Goal: Information Seeking & Learning: Learn about a topic

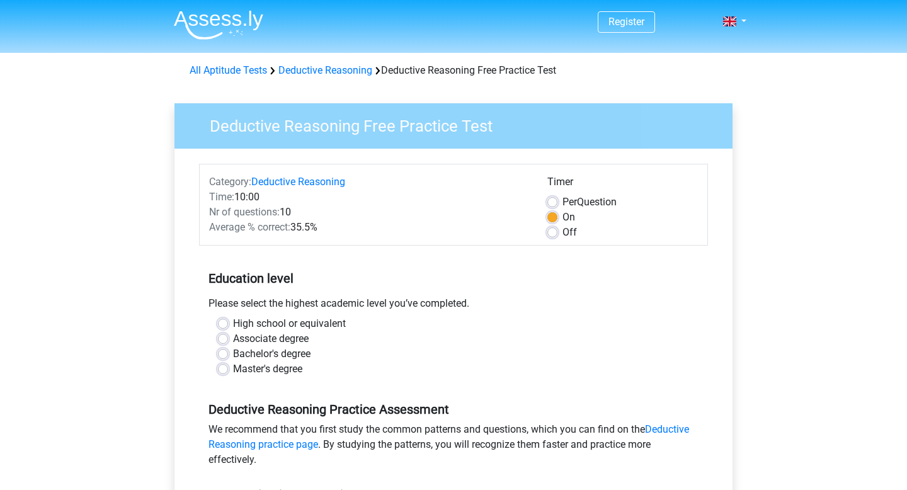
click at [288, 362] on label "Bachelor's degree" at bounding box center [271, 354] width 77 height 15
click at [228, 359] on input "Bachelor's degree" at bounding box center [223, 353] width 10 height 13
radio input "true"
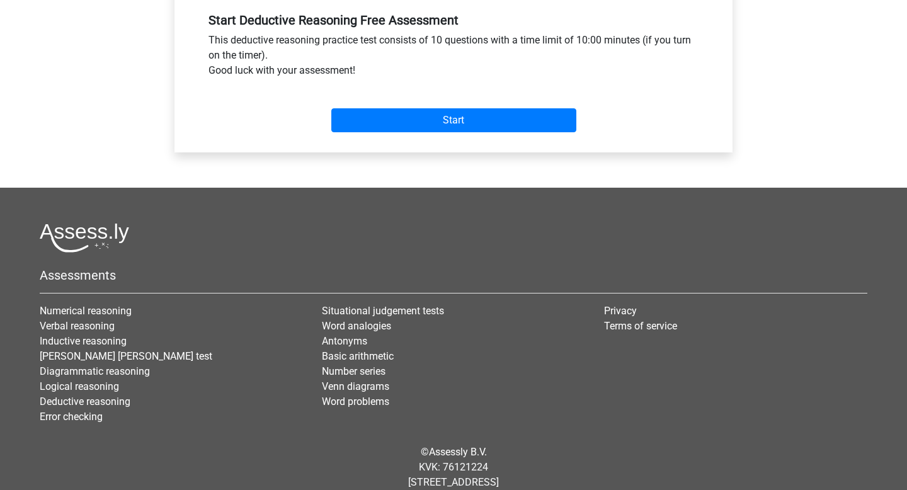
scroll to position [479, 0]
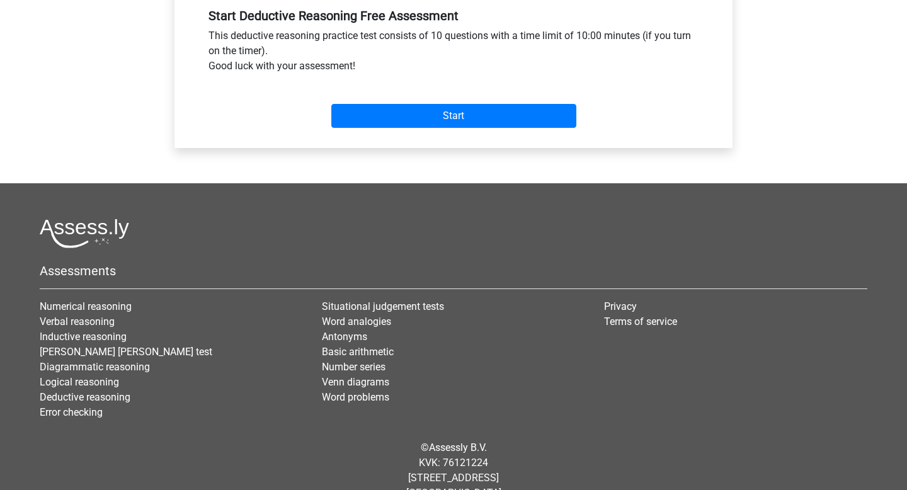
click at [279, 128] on div "Start" at bounding box center [453, 106] width 509 height 44
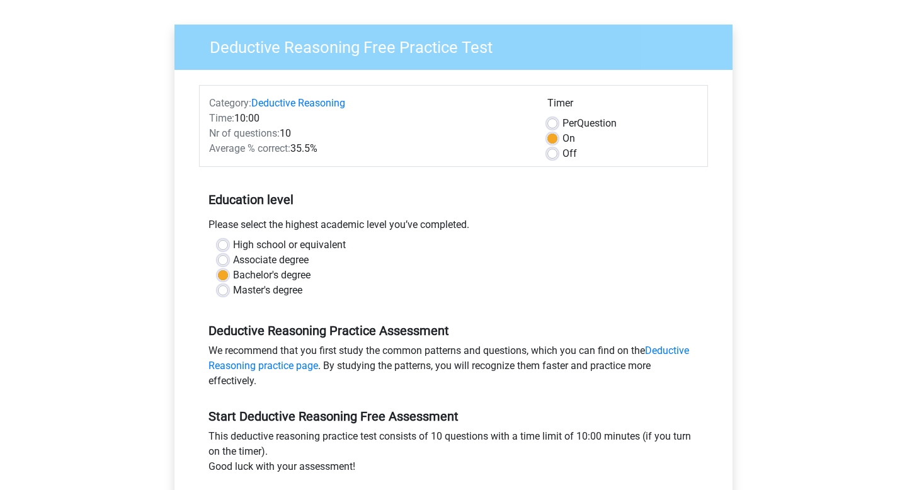
scroll to position [0, 0]
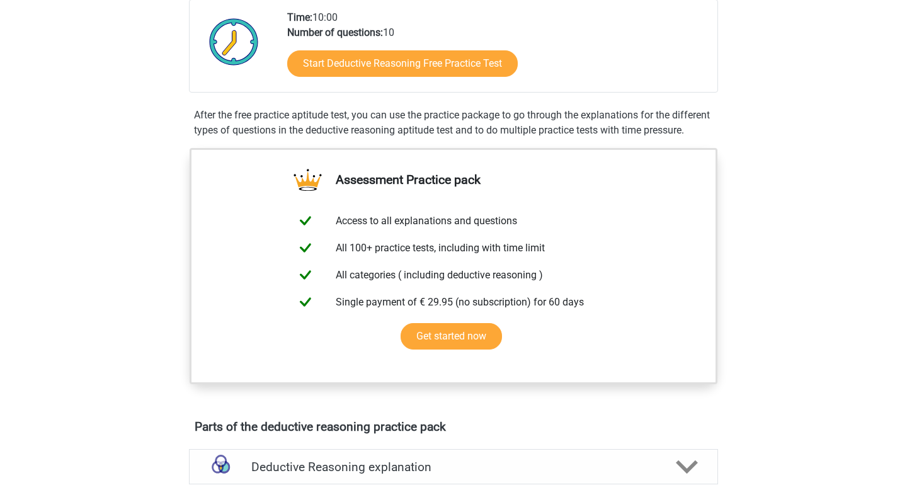
scroll to position [376, 0]
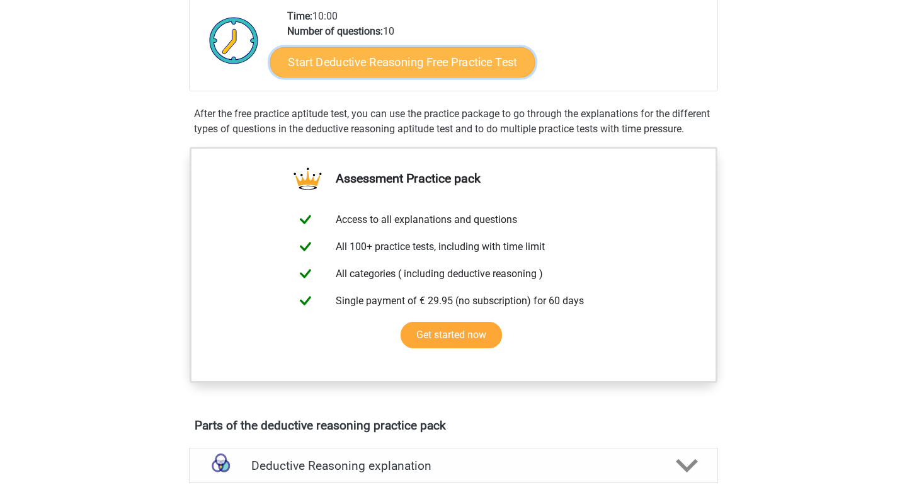
click at [536, 77] on link "Start Deductive Reasoning Free Practice Test" at bounding box center [402, 62] width 265 height 30
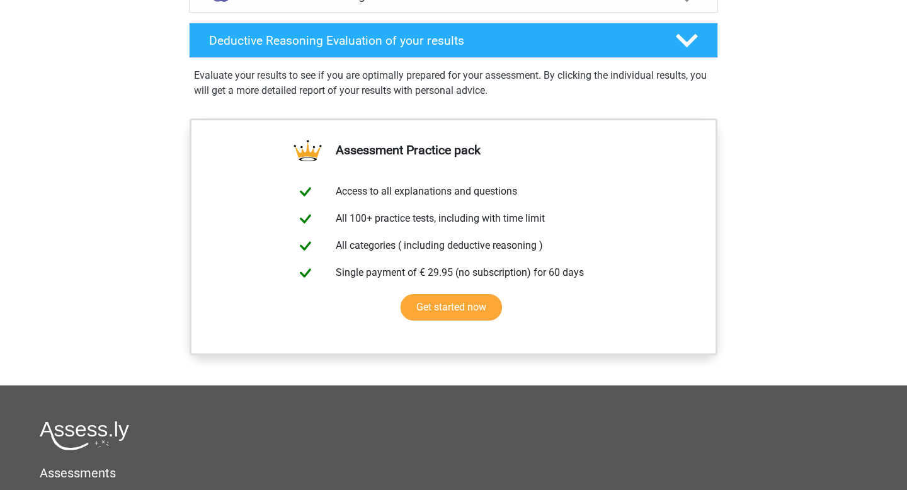
scroll to position [893, 0]
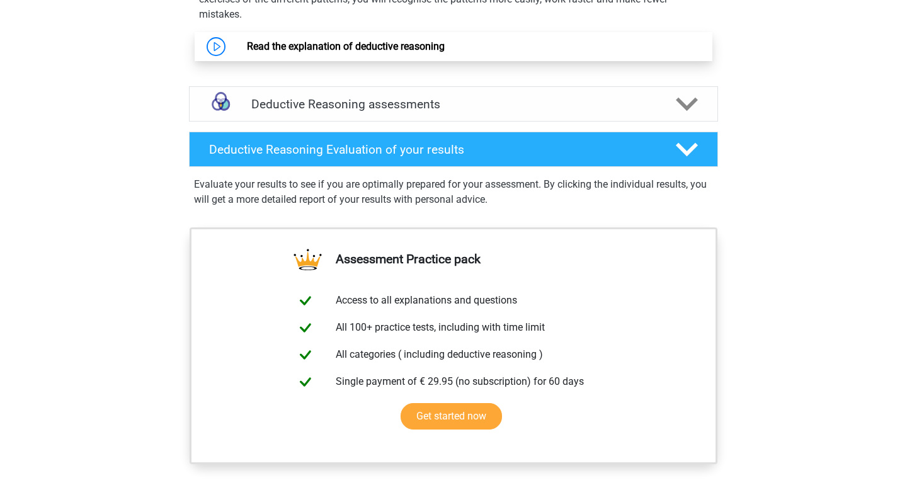
click at [430, 52] on link "Read the explanation of deductive reasoning" at bounding box center [346, 46] width 198 height 12
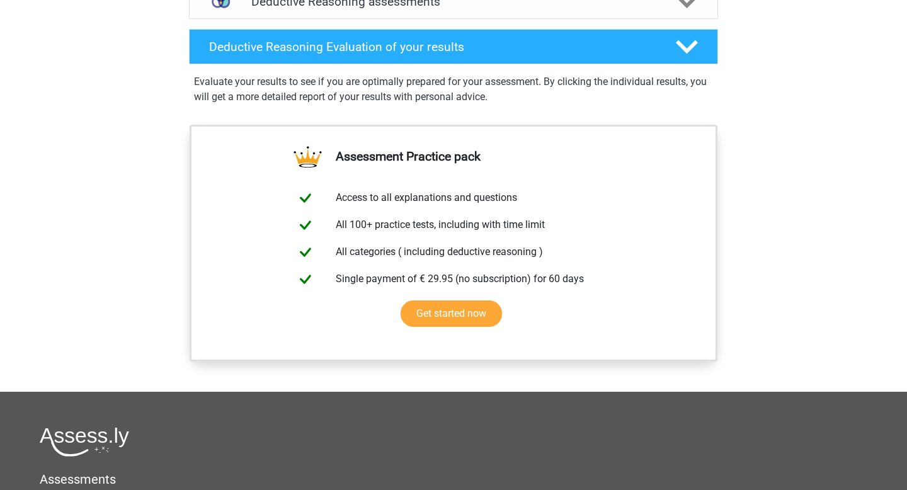
scroll to position [1062, 0]
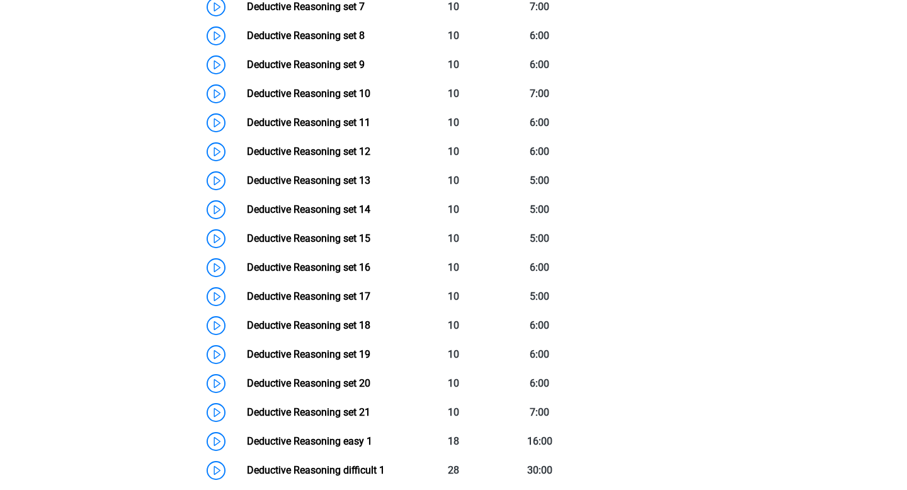
scroll to position [1290, 0]
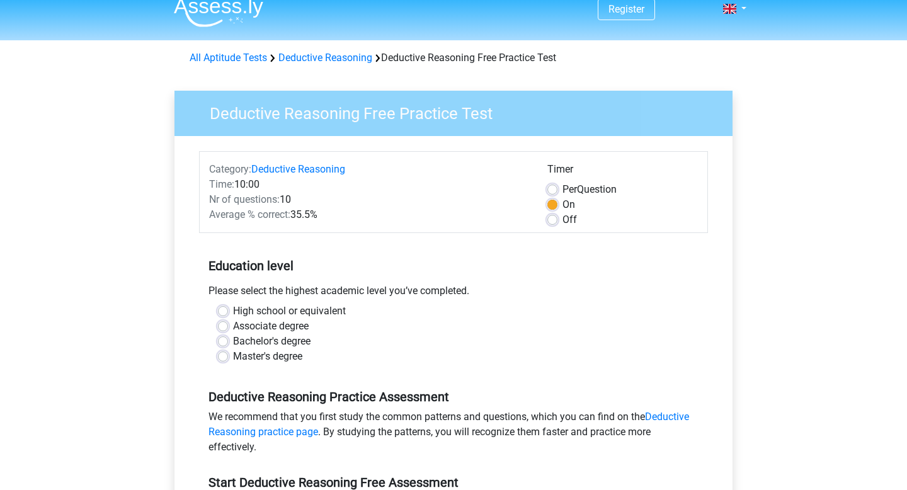
scroll to position [14, 0]
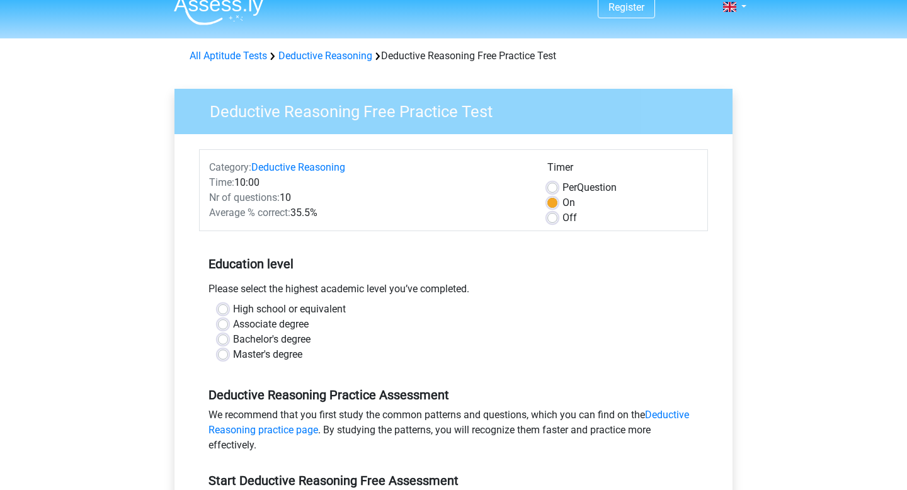
click at [311, 347] on label "Bachelor's degree" at bounding box center [271, 339] width 77 height 15
click at [228, 345] on input "Bachelor's degree" at bounding box center [223, 338] width 10 height 13
radio input "true"
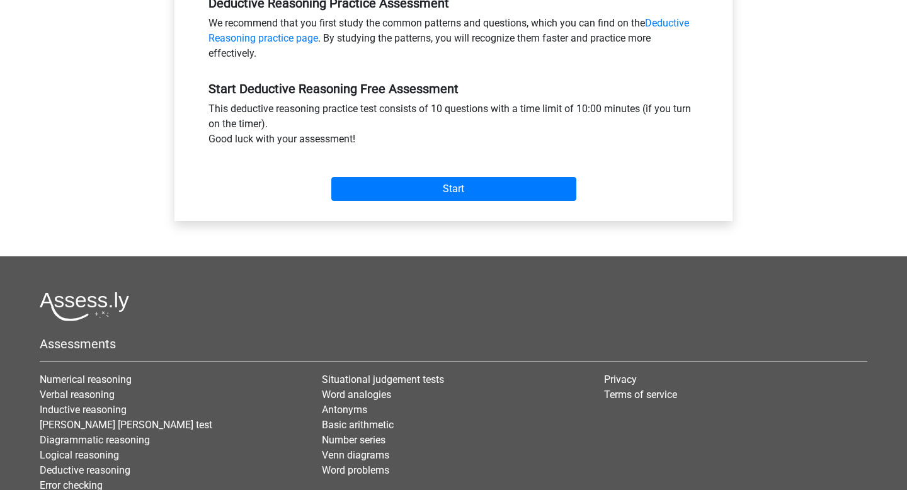
scroll to position [347, 0]
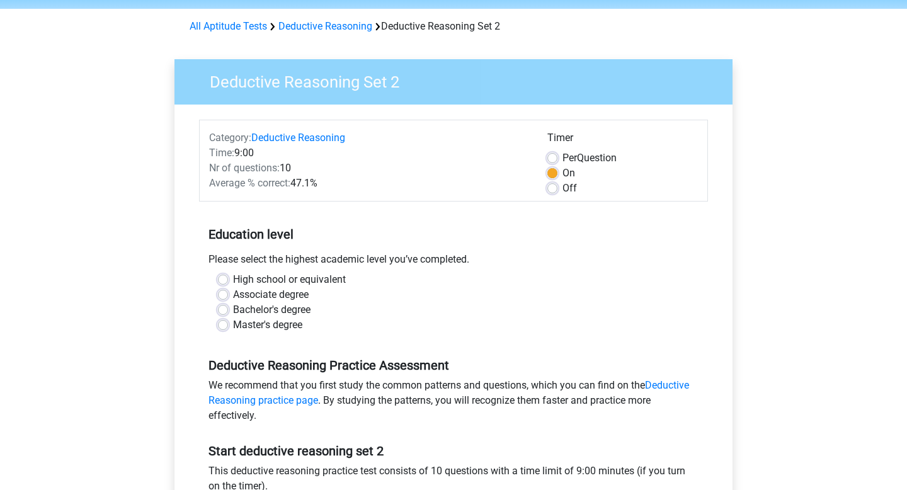
scroll to position [56, 0]
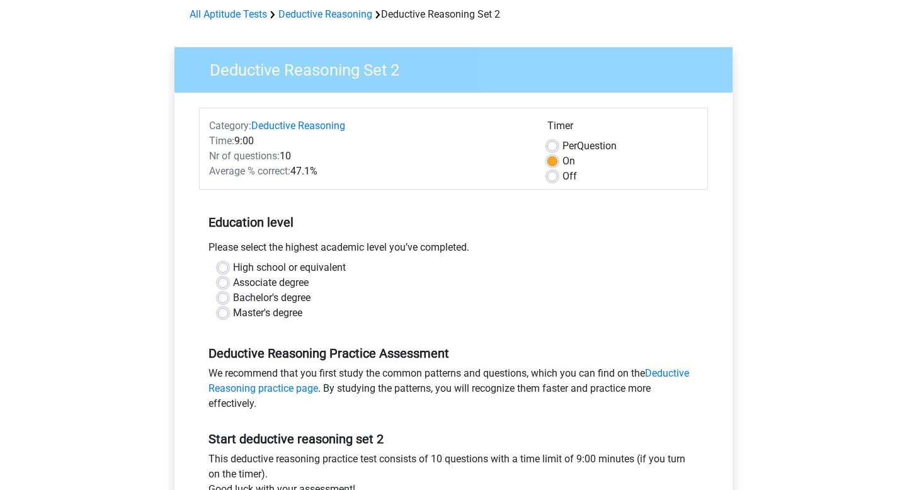
click at [269, 306] on label "Bachelor's degree" at bounding box center [271, 297] width 77 height 15
click at [228, 303] on input "Bachelor's degree" at bounding box center [223, 296] width 10 height 13
radio input "true"
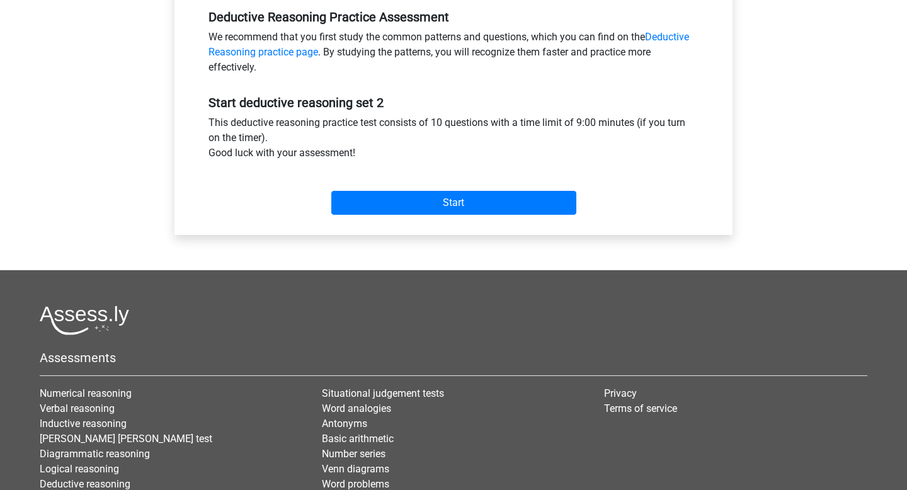
scroll to position [396, 0]
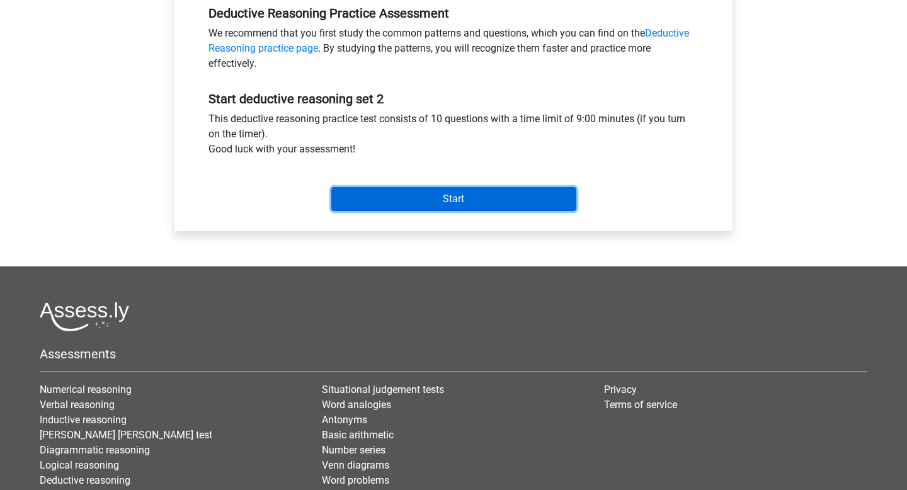
click at [360, 211] on input "Start" at bounding box center [453, 199] width 245 height 24
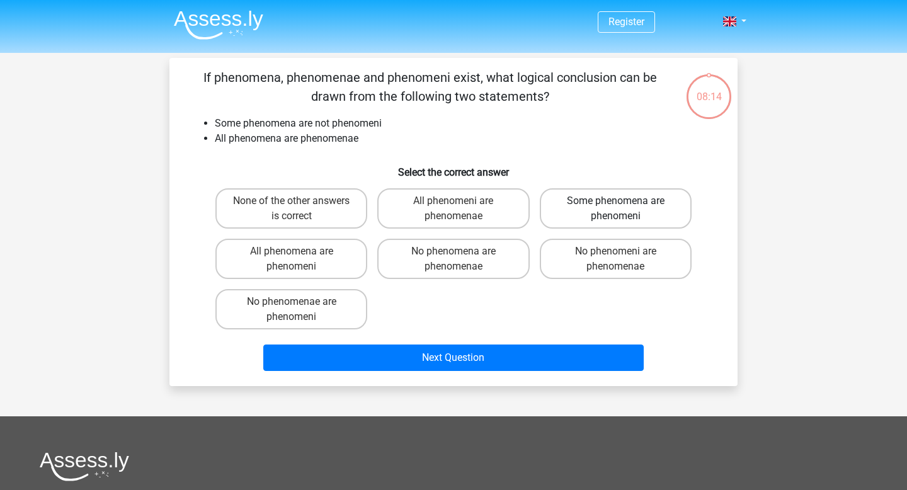
click at [609, 229] on label "Some phenomena are phenomeni" at bounding box center [616, 208] width 152 height 40
click at [616, 209] on input "Some phenomena are phenomeni" at bounding box center [620, 205] width 8 height 8
radio input "true"
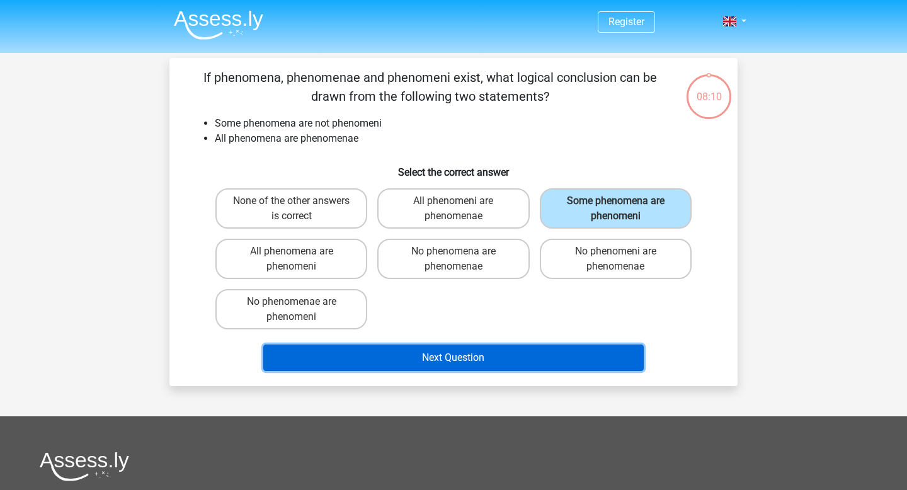
click at [485, 371] on button "Next Question" at bounding box center [453, 358] width 381 height 26
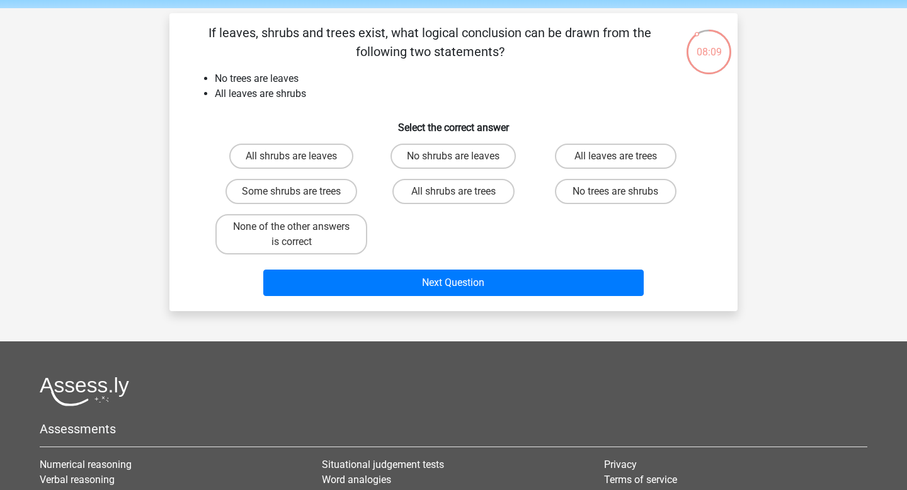
scroll to position [42, 0]
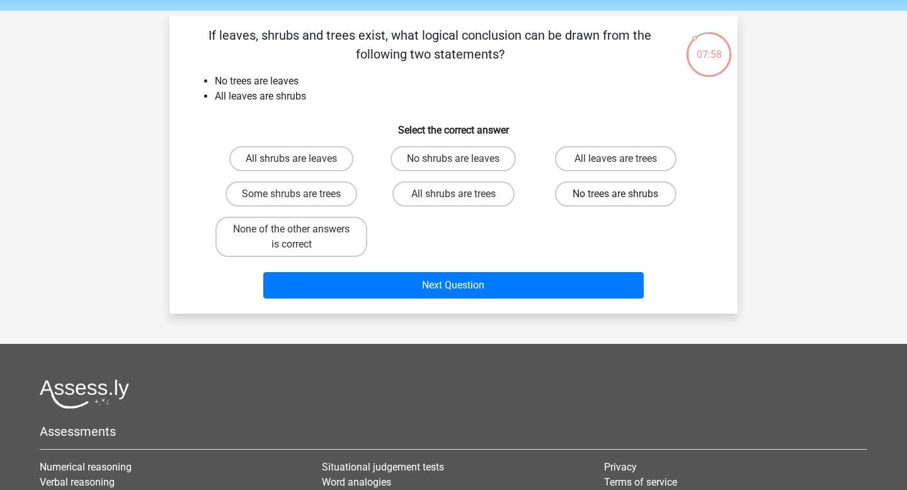
click at [573, 207] on label "No trees are shrubs" at bounding box center [616, 193] width 122 height 25
click at [616, 202] on input "No trees are shrubs" at bounding box center [620, 198] width 8 height 8
radio input "true"
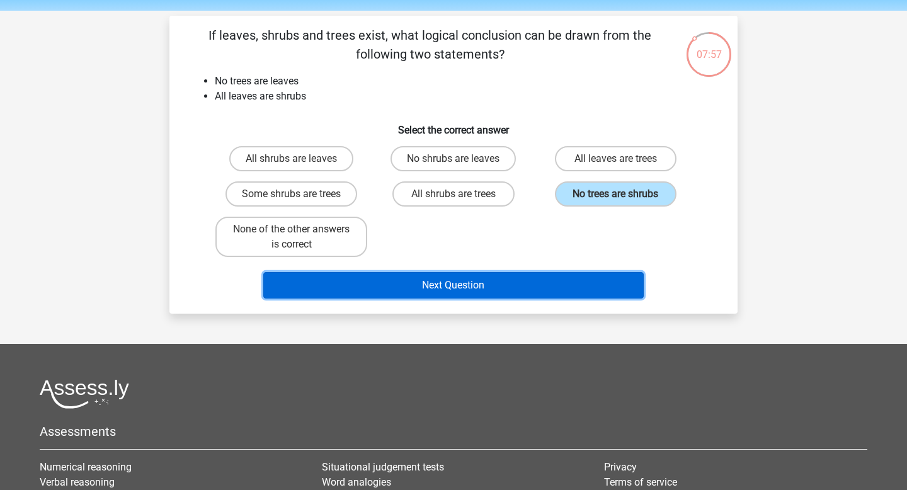
click at [561, 299] on button "Next Question" at bounding box center [453, 285] width 381 height 26
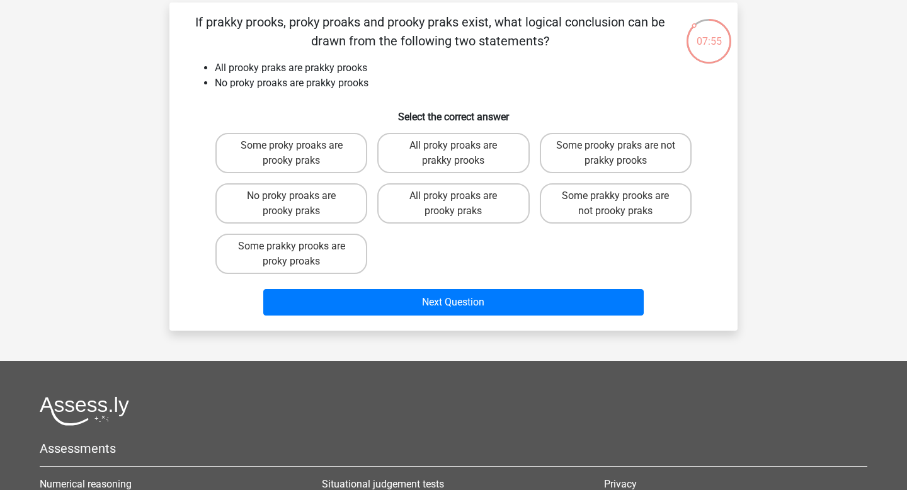
scroll to position [54, 0]
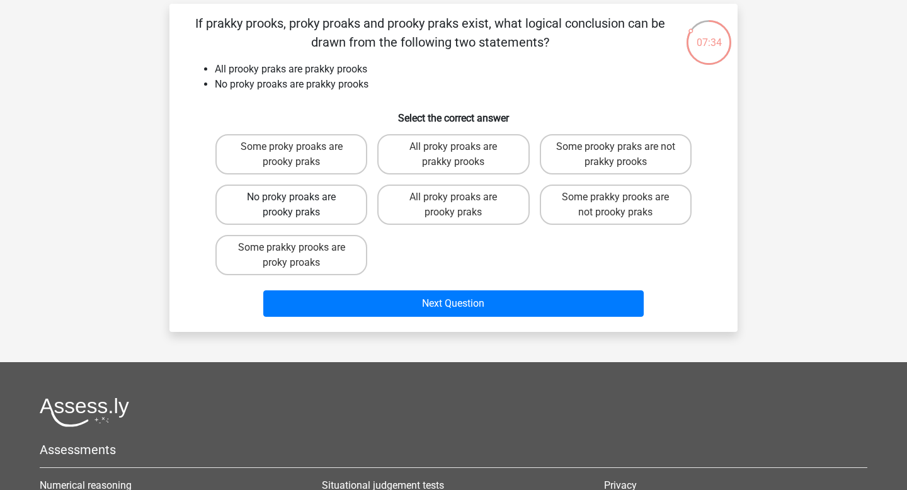
click at [320, 225] on label "No proky proaks are prooky praks" at bounding box center [291, 205] width 152 height 40
click at [300, 205] on input "No proky proaks are prooky praks" at bounding box center [296, 201] width 8 height 8
radio input "true"
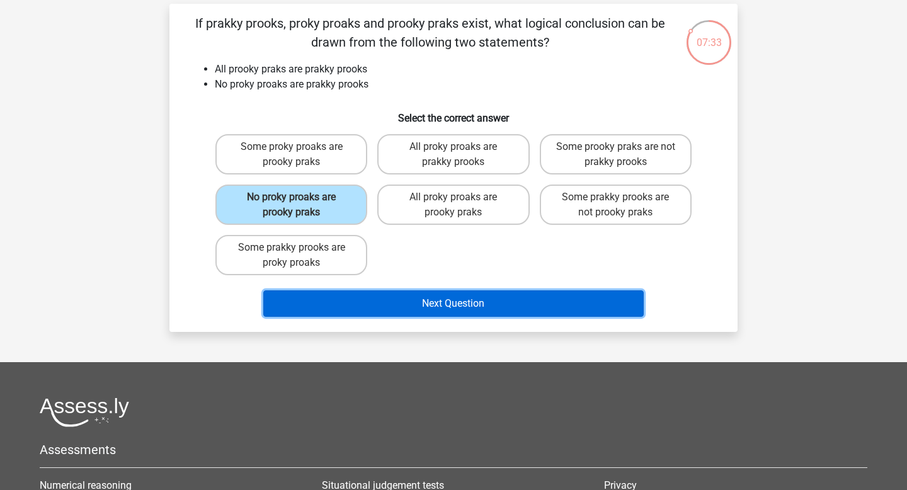
click at [440, 317] on button "Next Question" at bounding box center [453, 303] width 381 height 26
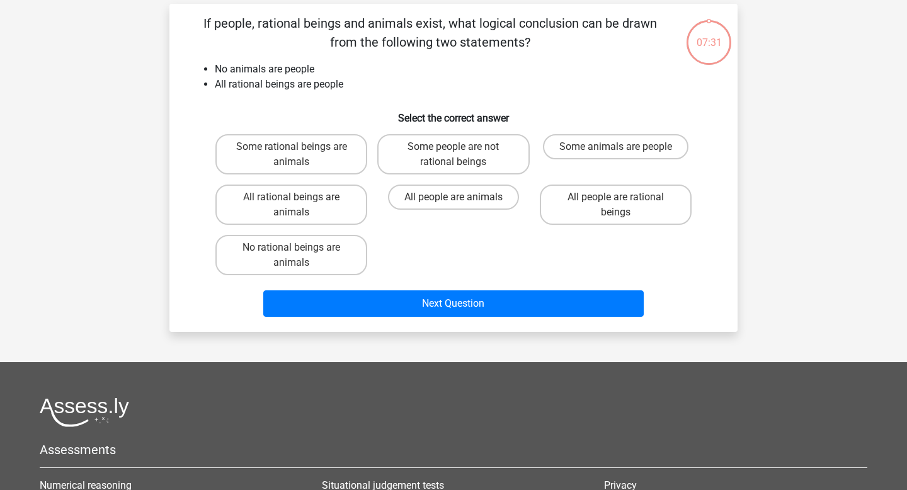
scroll to position [62, 0]
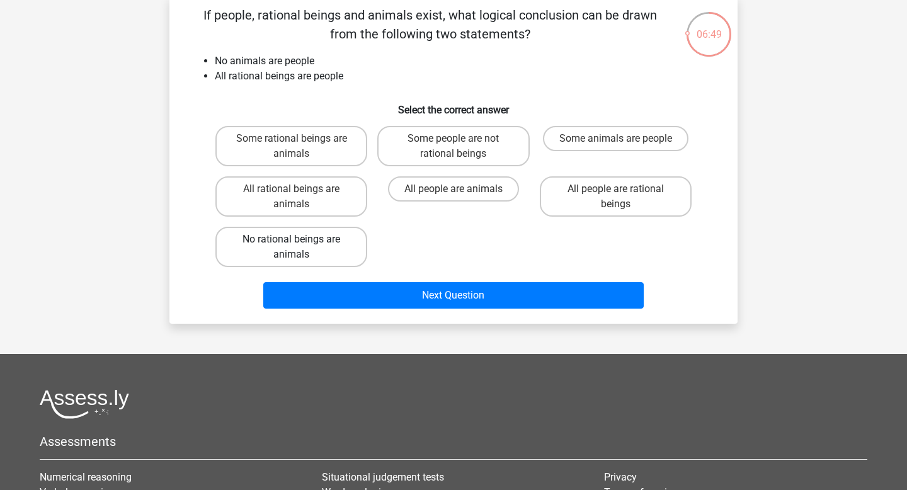
click at [276, 267] on label "No rational beings are animals" at bounding box center [291, 247] width 152 height 40
click at [292, 248] on input "No rational beings are animals" at bounding box center [296, 243] width 8 height 8
radio input "true"
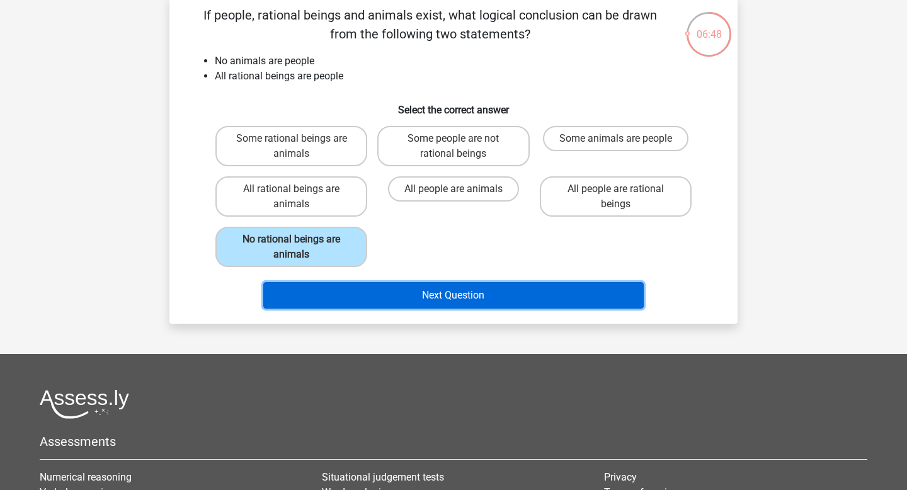
click at [344, 309] on button "Next Question" at bounding box center [453, 295] width 381 height 26
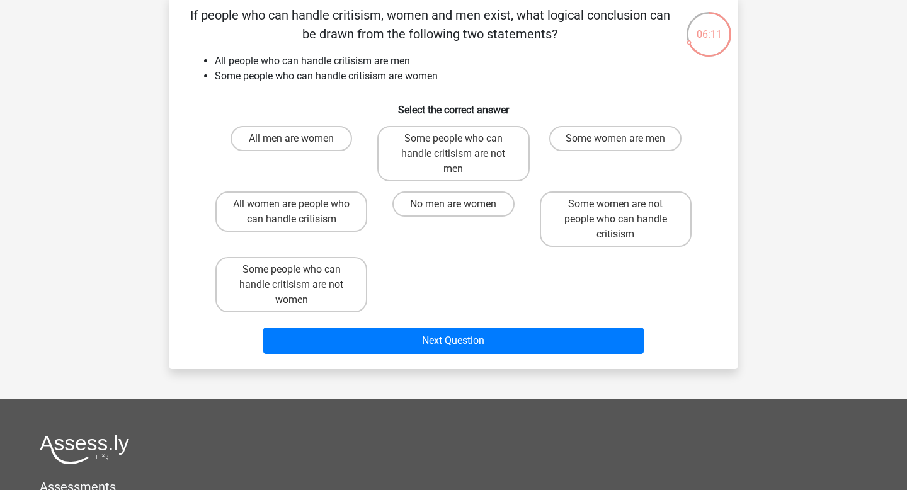
click at [344, 313] on label "Some people who can handle critisism are not women" at bounding box center [291, 284] width 152 height 55
click at [300, 278] on input "Some people who can handle critisism are not women" at bounding box center [296, 274] width 8 height 8
radio input "true"
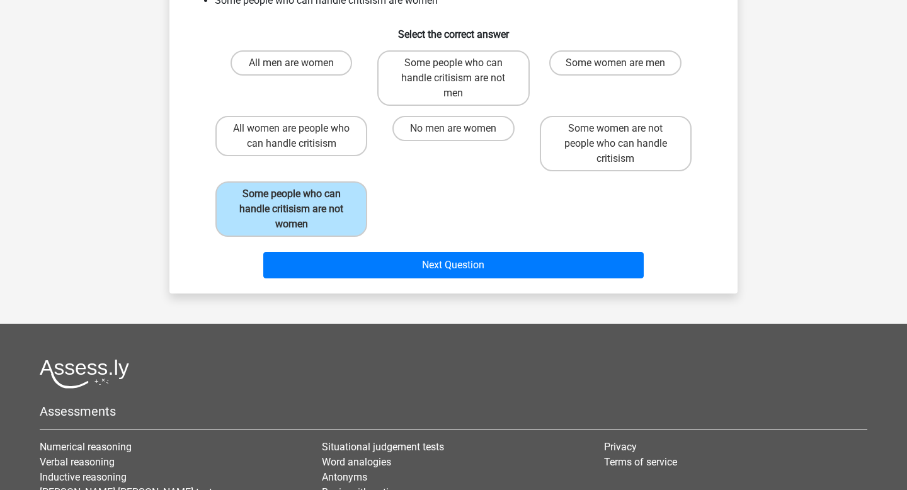
scroll to position [139, 0]
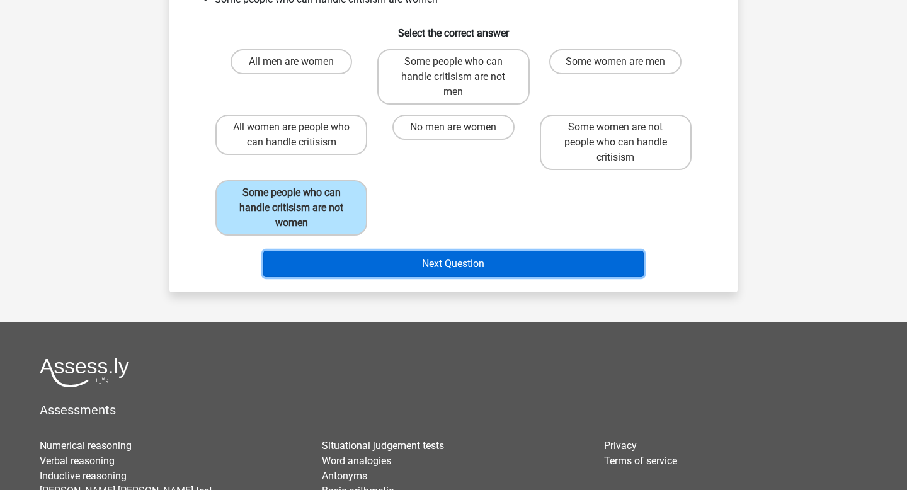
click at [364, 277] on button "Next Question" at bounding box center [453, 264] width 381 height 26
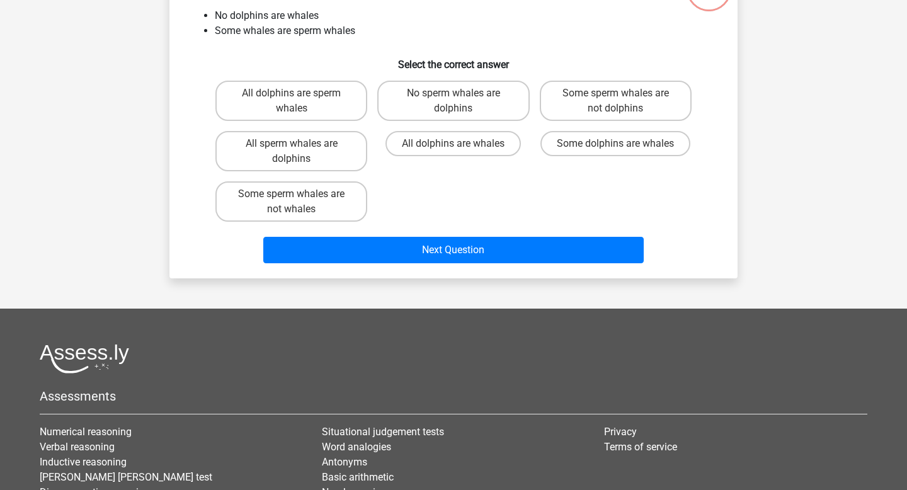
scroll to position [62, 0]
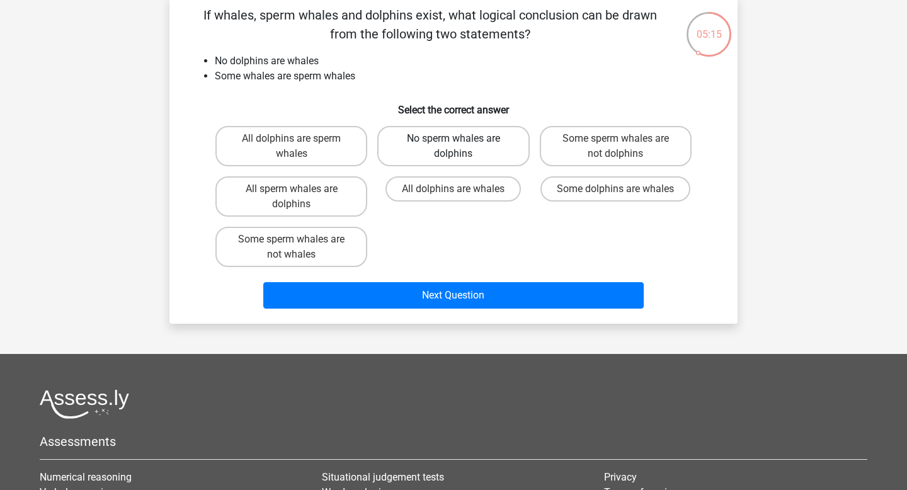
click at [442, 166] on label "No sperm whales are dolphins" at bounding box center [453, 146] width 152 height 40
click at [454, 147] on input "No sperm whales are dolphins" at bounding box center [458, 143] width 8 height 8
radio input "true"
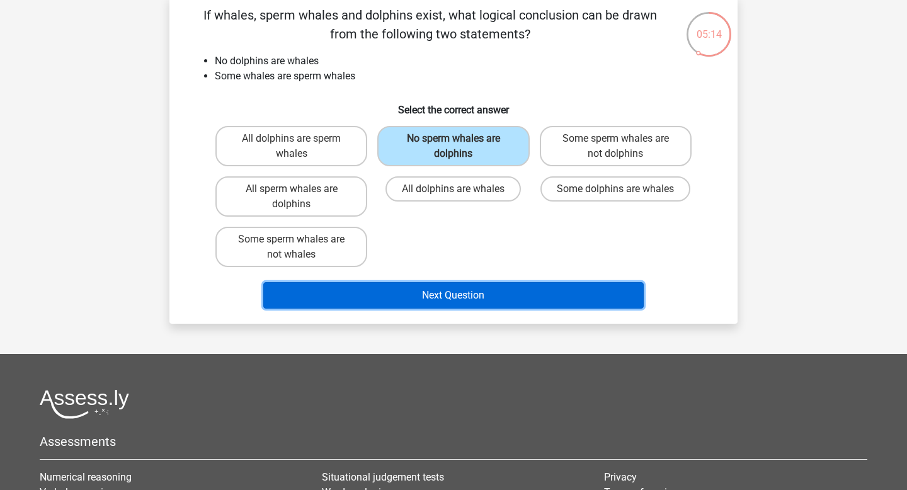
click at [462, 309] on button "Next Question" at bounding box center [453, 295] width 381 height 26
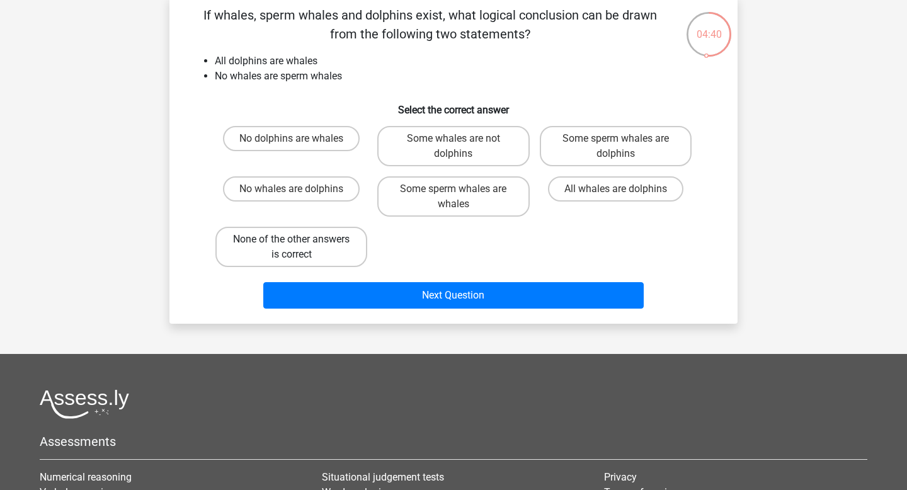
click at [280, 267] on label "None of the other answers is correct" at bounding box center [291, 247] width 152 height 40
click at [292, 248] on input "None of the other answers is correct" at bounding box center [296, 243] width 8 height 8
radio input "true"
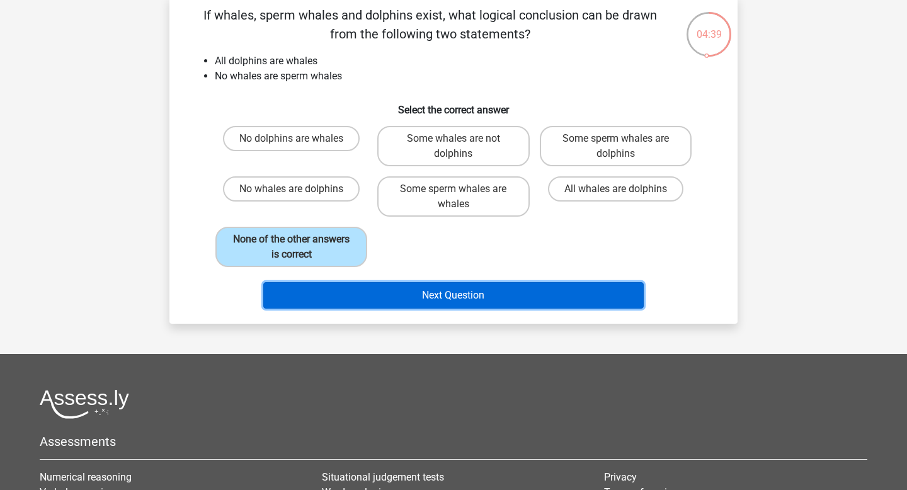
click at [307, 309] on button "Next Question" at bounding box center [453, 295] width 381 height 26
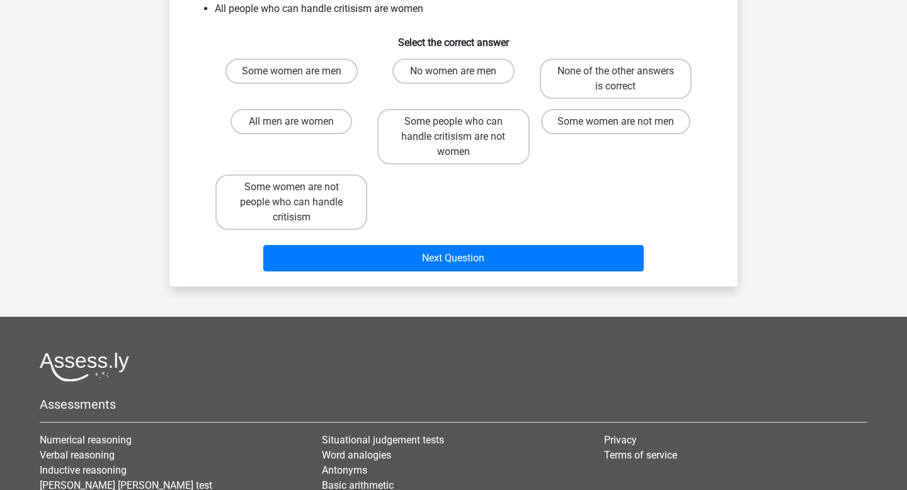
scroll to position [127, 0]
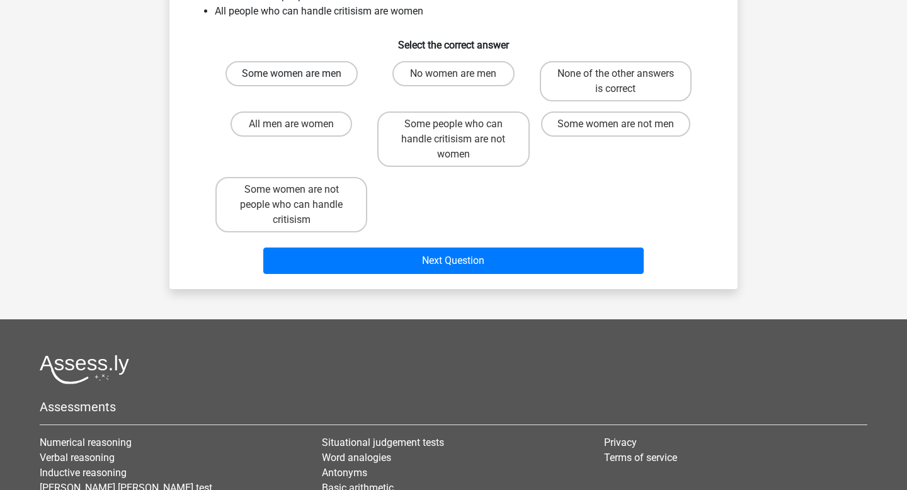
click at [326, 86] on label "Some women are men" at bounding box center [292, 73] width 132 height 25
click at [300, 82] on input "Some women are men" at bounding box center [296, 78] width 8 height 8
radio input "true"
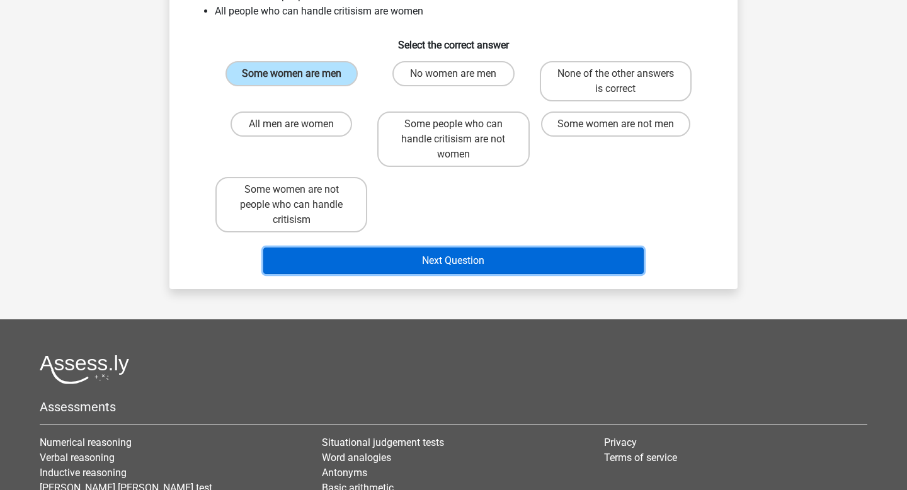
click at [498, 274] on button "Next Question" at bounding box center [453, 261] width 381 height 26
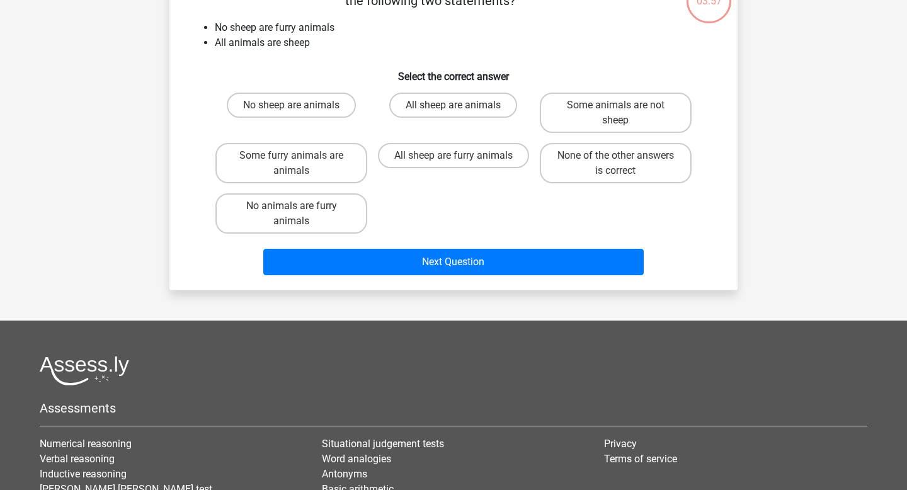
scroll to position [62, 0]
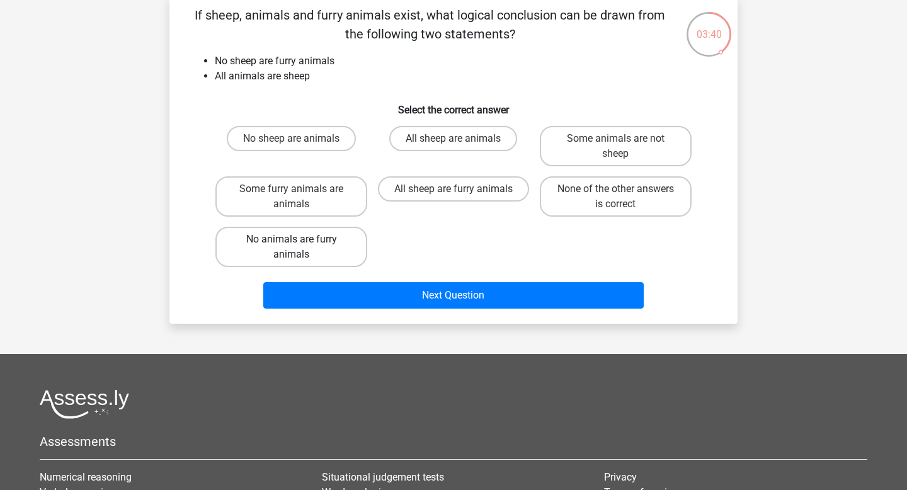
click at [331, 267] on label "No animals are furry animals" at bounding box center [291, 247] width 152 height 40
click at [300, 248] on input "No animals are furry animals" at bounding box center [296, 243] width 8 height 8
radio input "true"
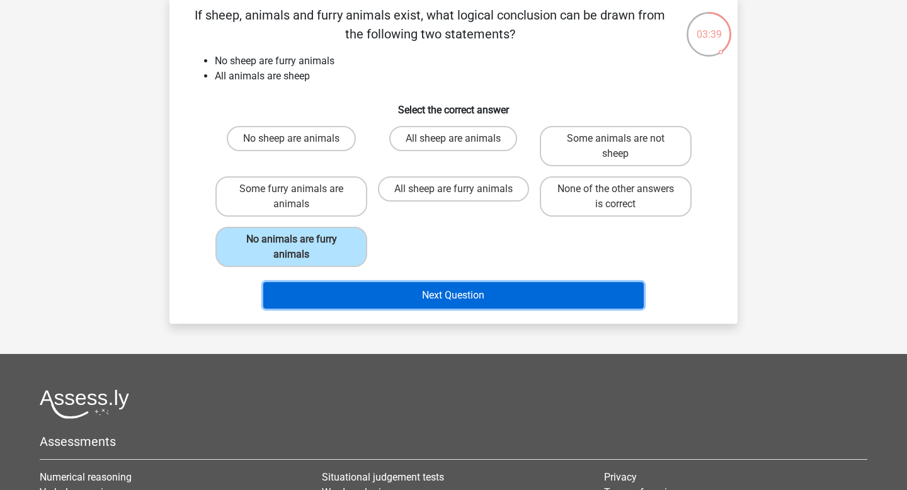
click at [373, 309] on button "Next Question" at bounding box center [453, 295] width 381 height 26
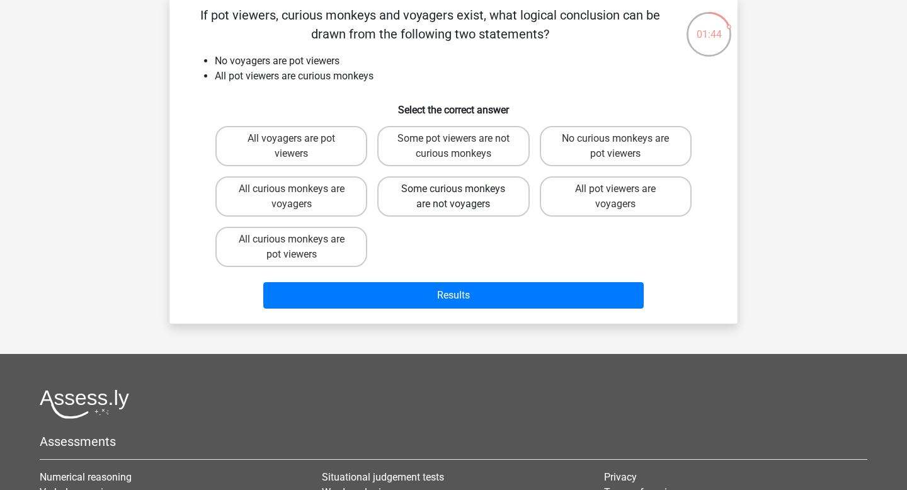
click at [469, 217] on label "Some curious monkeys are not voyagers" at bounding box center [453, 196] width 152 height 40
click at [462, 197] on input "Some curious monkeys are not voyagers" at bounding box center [458, 193] width 8 height 8
radio input "true"
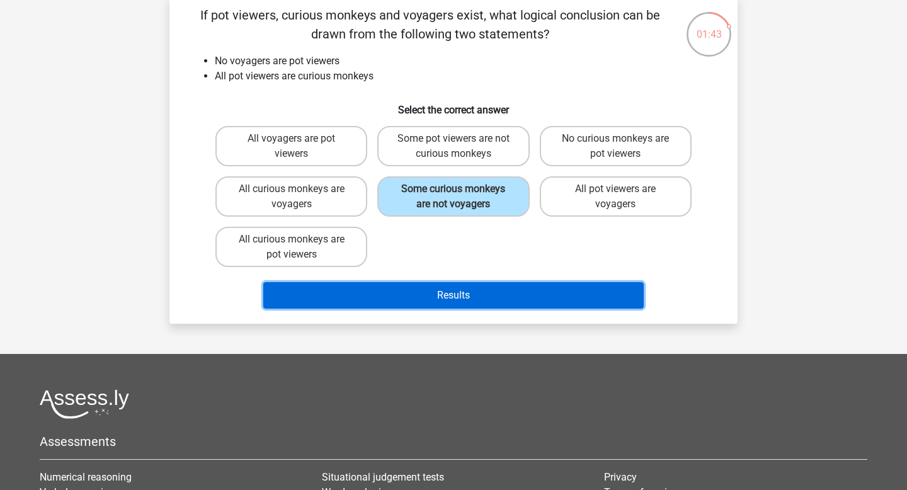
click at [459, 309] on button "Results" at bounding box center [453, 295] width 381 height 26
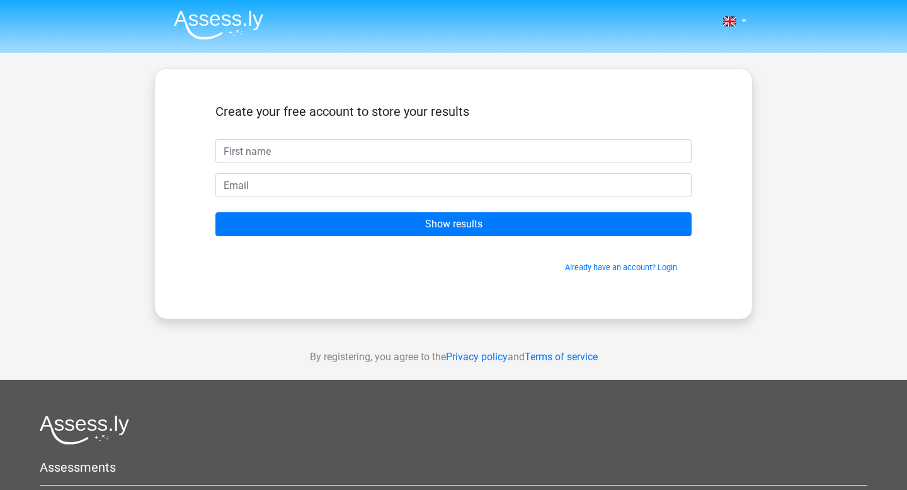
click at [401, 163] on input "text" at bounding box center [453, 151] width 476 height 24
type input "[PERSON_NAME]"
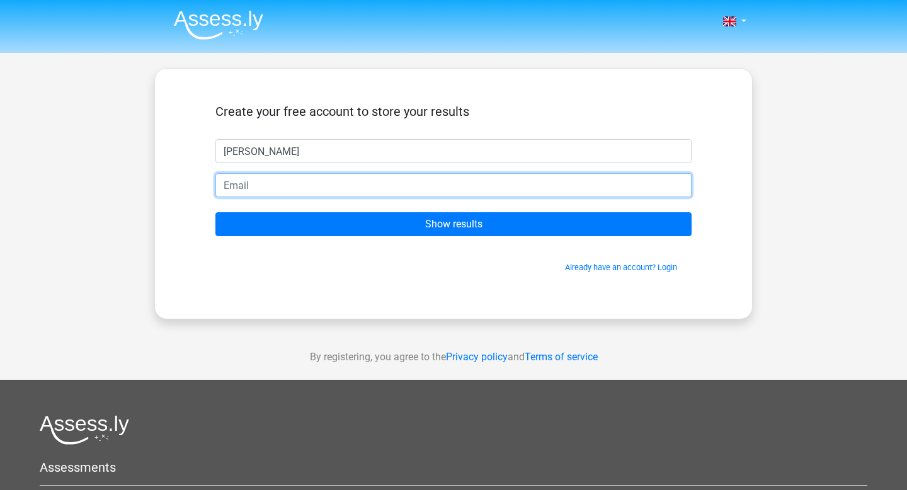
click at [362, 197] on input "email" at bounding box center [453, 185] width 476 height 24
type input "savka.domic@gmail.com"
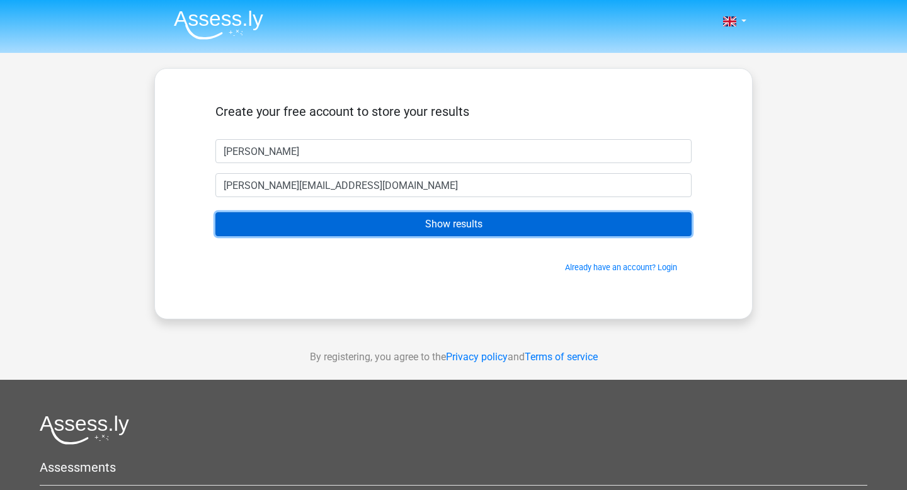
click at [366, 236] on input "Show results" at bounding box center [453, 224] width 476 height 24
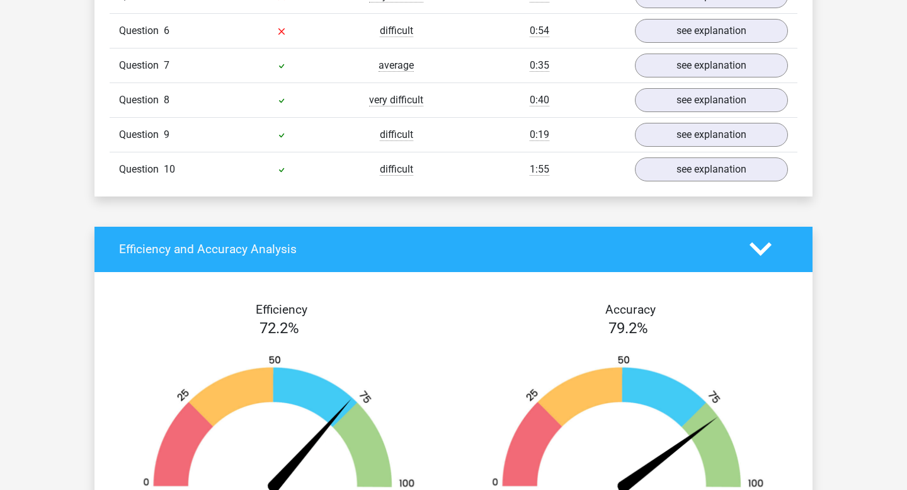
scroll to position [1230, 0]
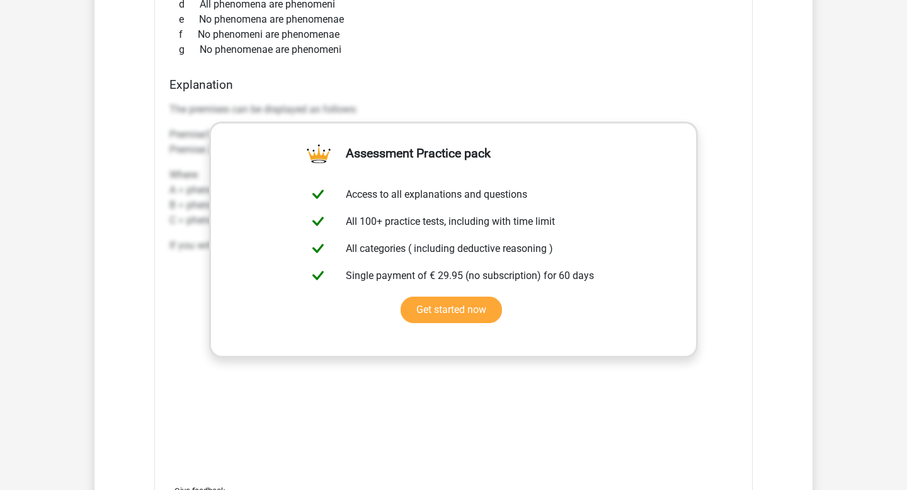
scroll to position [1241, 0]
drag, startPoint x: 415, startPoint y: 376, endPoint x: 150, endPoint y: 137, distance: 356.0
click at [150, 137] on div "Question 1 difficult 0:50 see explanation If phenomena, phenomenae and phenomen…" at bounding box center [453, 339] width 669 height 1039
copy div "If phenomena, phenomenae and phenomeni exist, what logical conclusion can be dr…"
